Goal: Information Seeking & Learning: Learn about a topic

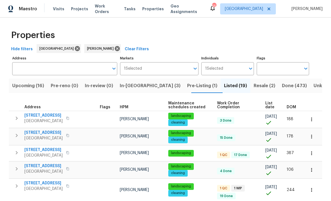
click at [254, 84] on span "Resale (2)" at bounding box center [265, 86] width 22 height 8
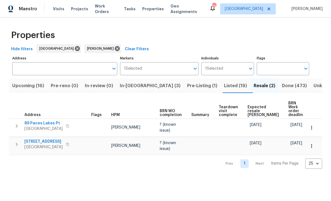
click at [34, 139] on span "[STREET_ADDRESS]" at bounding box center [43, 142] width 38 height 6
click at [311, 143] on icon "button" at bounding box center [312, 146] width 6 height 6
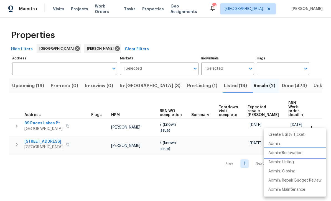
click at [302, 154] on p "Admin: Renovation" at bounding box center [285, 153] width 34 height 6
click at [203, 85] on div at bounding box center [165, 100] width 331 height 201
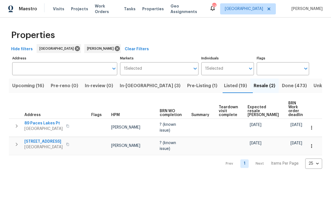
click at [224, 85] on span "Listed (19)" at bounding box center [235, 86] width 23 height 8
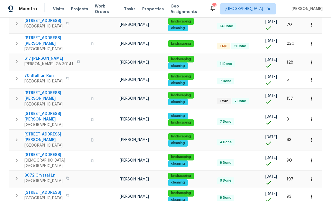
scroll to position [257, 0]
click at [35, 190] on span "256 Prometheous Way" at bounding box center [43, 193] width 38 height 6
click at [126, 88] on td "[PERSON_NAME]" at bounding box center [141, 98] width 48 height 20
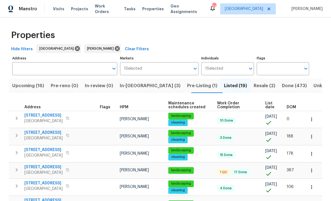
scroll to position [0, 0]
click at [31, 82] on span "Upcoming (16)" at bounding box center [28, 86] width 32 height 8
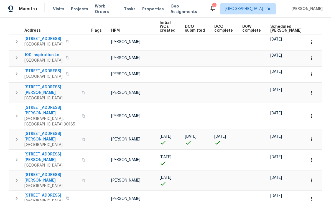
scroll to position [81, 0]
click at [46, 151] on span "4492 Lindsey Dr" at bounding box center [51, 156] width 54 height 11
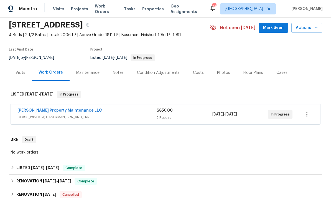
scroll to position [20, 0]
click at [41, 111] on link "Glen Property Maintenance LLC" at bounding box center [59, 110] width 85 height 4
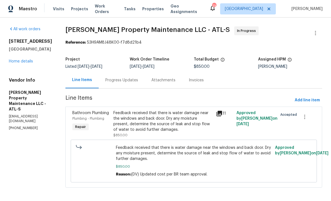
click at [17, 61] on link "Home details" at bounding box center [21, 61] width 24 height 4
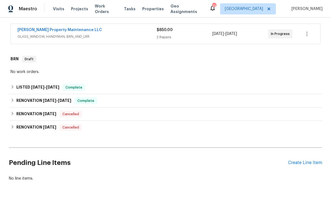
scroll to position [99, 0]
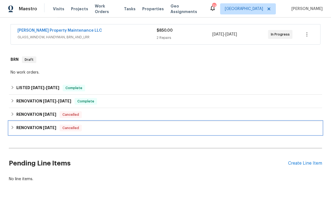
click at [31, 126] on h6 "RENOVATION 4/29/25" at bounding box center [36, 127] width 40 height 7
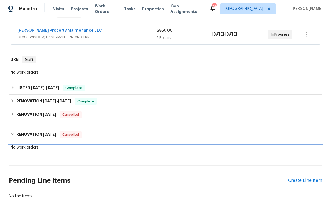
click at [29, 133] on h6 "RENOVATION 4/29/25" at bounding box center [36, 134] width 40 height 7
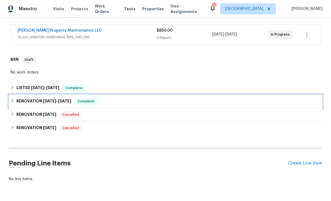
click at [28, 99] on h6 "RENOVATION 8/1/25 - 8/11/25" at bounding box center [43, 101] width 55 height 7
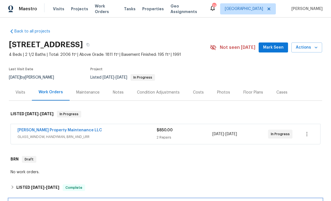
scroll to position [0, 0]
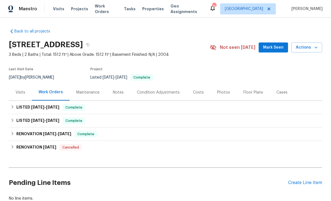
click at [18, 94] on div "Visits" at bounding box center [21, 93] width 10 height 6
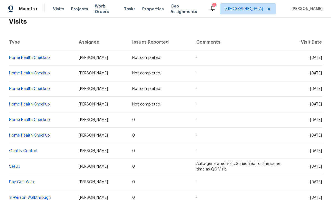
scroll to position [91, 0]
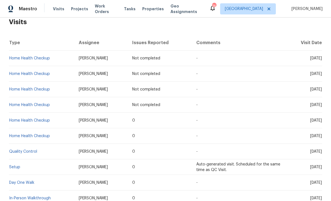
click at [30, 121] on link "Home Health Checkup" at bounding box center [29, 120] width 41 height 4
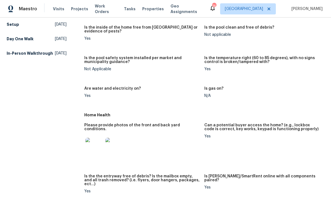
scroll to position [171, 0]
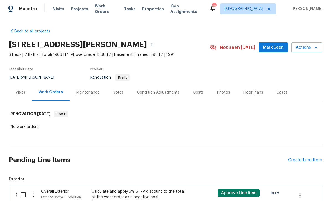
click at [25, 91] on div "Visits" at bounding box center [20, 92] width 23 height 16
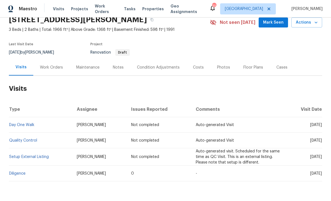
scroll to position [25, 0]
click at [24, 173] on link "Diligence" at bounding box center [17, 174] width 16 height 4
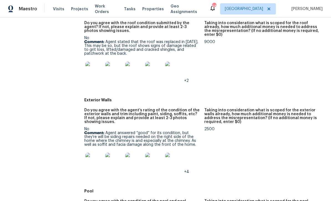
scroll to position [219, 0]
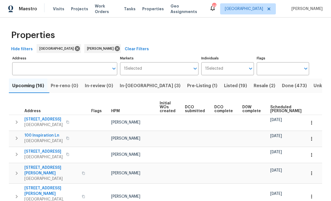
scroll to position [81, 0]
